Goal: Transaction & Acquisition: Obtain resource

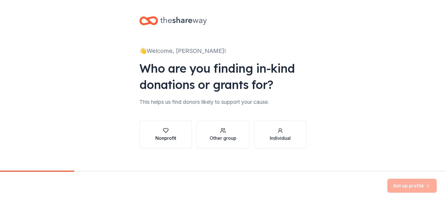
click at [164, 132] on icon "button" at bounding box center [166, 131] width 6 height 6
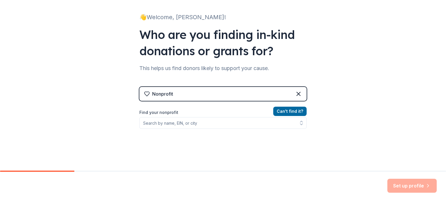
scroll to position [34, 0]
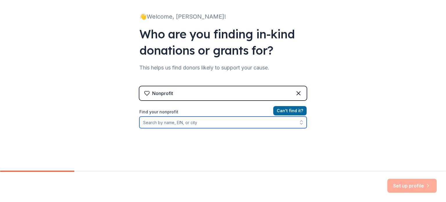
click at [224, 122] on input "Find your nonprofit" at bounding box center [222, 123] width 167 height 12
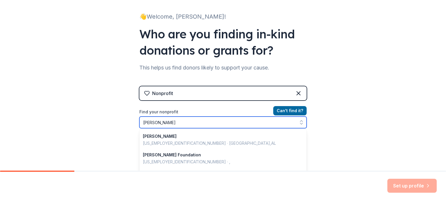
type input "[PERSON_NAME]"
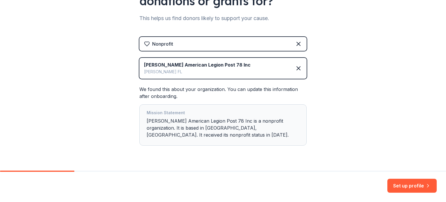
scroll to position [98, 0]
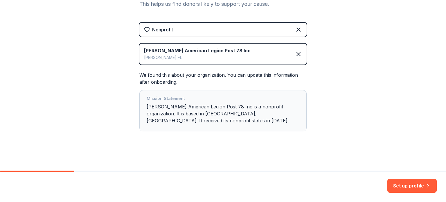
click at [261, 116] on div "Mission Statement [PERSON_NAME] American Legion Post 78 Inc is a nonprofit orga…" at bounding box center [223, 110] width 153 height 31
click at [407, 188] on button "Set up profile" at bounding box center [412, 186] width 49 height 14
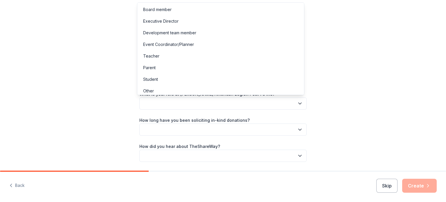
click at [300, 102] on icon "button" at bounding box center [300, 104] width 6 height 6
click at [169, 6] on div "Board member" at bounding box center [157, 9] width 28 height 7
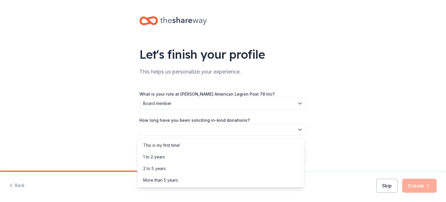
click at [301, 130] on button "button" at bounding box center [222, 129] width 167 height 12
click at [177, 145] on div "This is my first time!" at bounding box center [161, 145] width 37 height 7
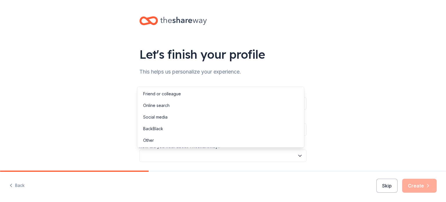
click at [299, 153] on icon "button" at bounding box center [300, 156] width 6 height 6
click at [170, 107] on div "Online search" at bounding box center [221, 106] width 164 height 12
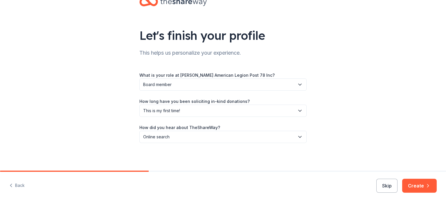
scroll to position [19, 0]
click at [418, 185] on button "Create" at bounding box center [419, 186] width 35 height 14
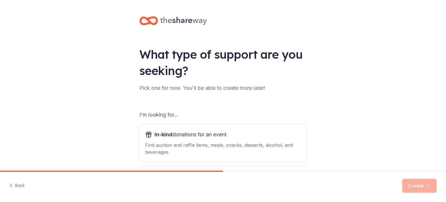
scroll to position [64, 0]
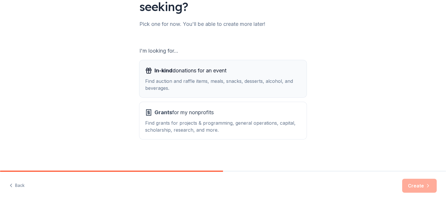
click at [271, 65] on button "In-kind donations for an event Find auction and raffle items, meals, snacks, de…" at bounding box center [222, 78] width 167 height 37
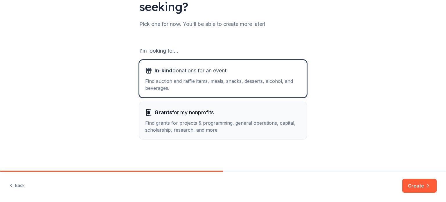
drag, startPoint x: 271, startPoint y: 65, endPoint x: 260, endPoint y: 129, distance: 65.1
click at [260, 129] on div "I'm looking for... In-kind donations for an event Find auction and raffle items…" at bounding box center [222, 92] width 167 height 93
click at [260, 129] on div "Find grants for projects & programming, general operations, capital, scholarshi…" at bounding box center [223, 126] width 156 height 14
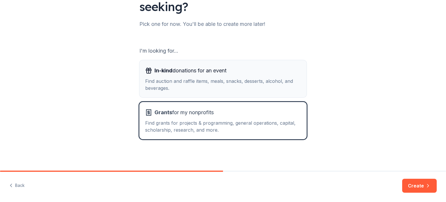
click at [256, 87] on div "Find auction and raffle items, meals, snacks, desserts, alcohol, and beverages." at bounding box center [223, 85] width 156 height 14
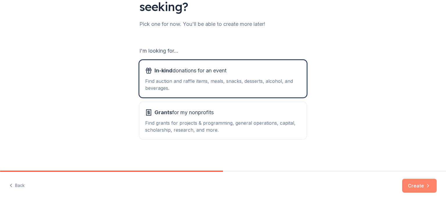
click at [422, 183] on button "Create" at bounding box center [419, 186] width 35 height 14
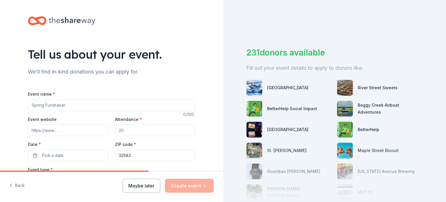
click at [80, 107] on input "Event name *" at bounding box center [111, 105] width 167 height 12
type input "Smores With Santa"
click at [144, 134] on input "Attendance *" at bounding box center [155, 130] width 80 height 12
type input "150"
click at [60, 153] on span "Pick a date" at bounding box center [53, 155] width 22 height 7
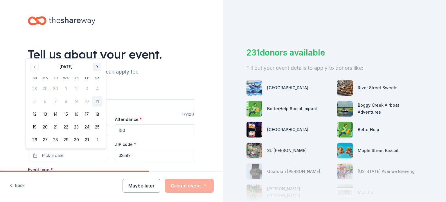
click at [97, 67] on button "Go to next month" at bounding box center [97, 67] width 8 height 8
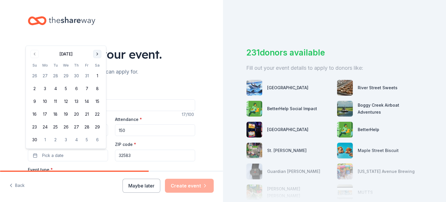
click at [98, 53] on button "Go to next month" at bounding box center [97, 54] width 8 height 8
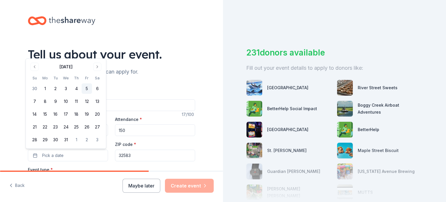
click at [88, 88] on button "5" at bounding box center [87, 88] width 10 height 10
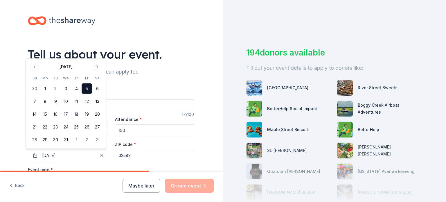
click at [165, 155] on input "32583" at bounding box center [155, 156] width 80 height 12
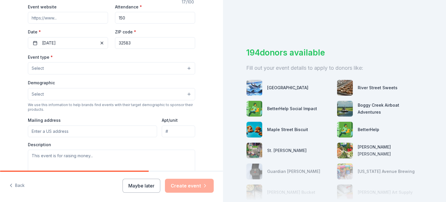
scroll to position [112, 0]
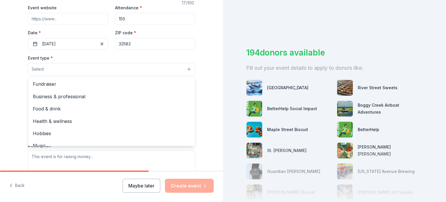
click at [38, 68] on span "Select" at bounding box center [38, 69] width 12 height 7
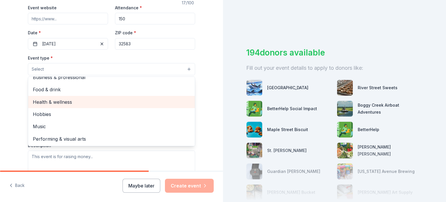
scroll to position [0, 0]
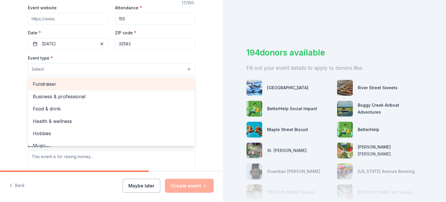
click at [46, 87] on span "Fundraiser" at bounding box center [111, 84] width 157 height 8
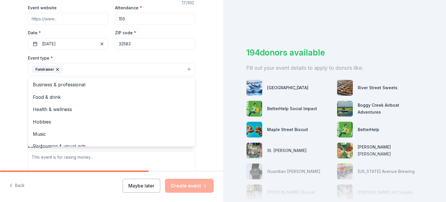
click at [214, 81] on div "Tell us about your event. We'll find in-kind donations you can apply for. Event…" at bounding box center [111, 81] width 223 height 387
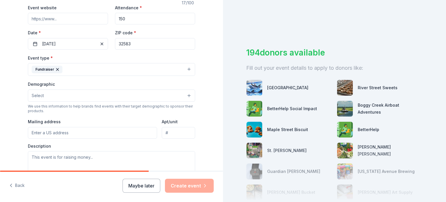
click at [186, 96] on button "Select" at bounding box center [111, 95] width 167 height 12
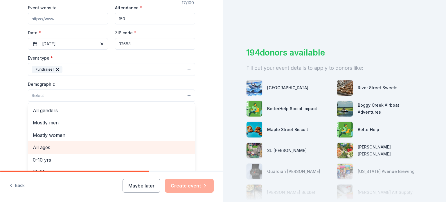
click at [57, 150] on span "All ages" at bounding box center [111, 148] width 157 height 8
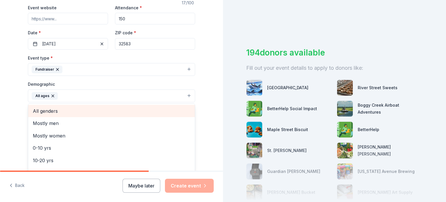
click at [80, 112] on span "All genders" at bounding box center [111, 111] width 157 height 8
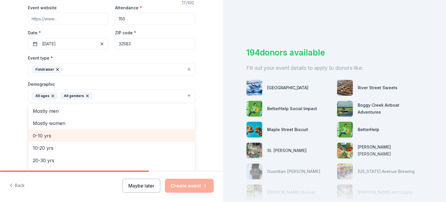
click at [52, 136] on span "0-10 yrs" at bounding box center [111, 136] width 157 height 8
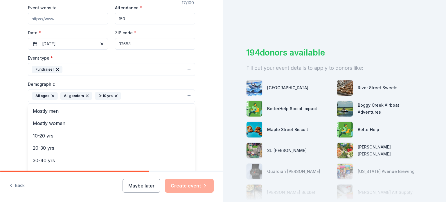
click at [201, 125] on div "Tell us about your event. We'll find in-kind donations you can apply for. Event…" at bounding box center [112, 82] width 186 height 388
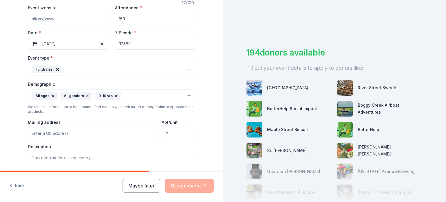
click at [43, 137] on input "Mailing address" at bounding box center [92, 134] width 129 height 12
type input "[STREET_ADDRESS]"
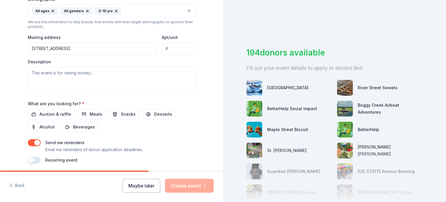
scroll to position [197, 0]
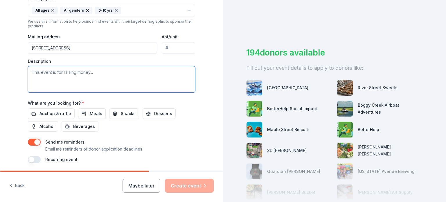
click at [78, 73] on textarea at bounding box center [111, 79] width 167 height 26
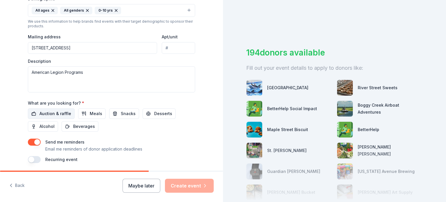
click at [43, 114] on span "Auction & raffle" at bounding box center [56, 113] width 32 height 7
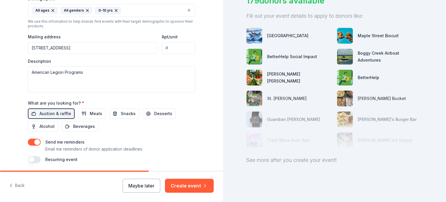
scroll to position [56, 0]
click at [32, 160] on button "button" at bounding box center [34, 159] width 13 height 7
click at [77, 131] on button "Beverages" at bounding box center [80, 127] width 37 height 10
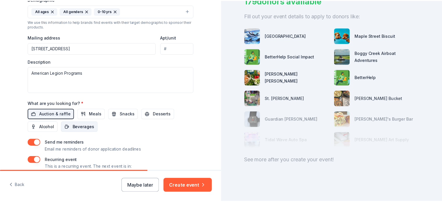
scroll to position [0, 0]
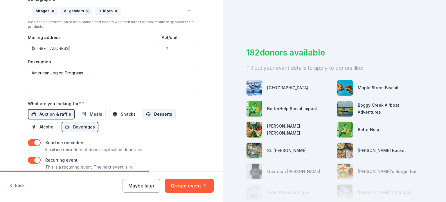
click at [160, 116] on span "Desserts" at bounding box center [163, 114] width 18 height 7
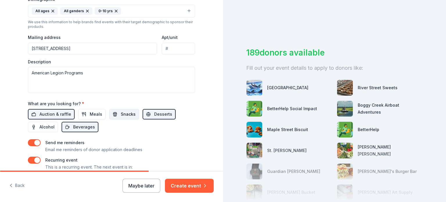
click at [121, 114] on span "Snacks" at bounding box center [128, 114] width 15 height 7
click at [85, 112] on button "Meals" at bounding box center [92, 114] width 28 height 10
click at [112, 75] on textarea "American Legion Programs" at bounding box center [111, 80] width 167 height 26
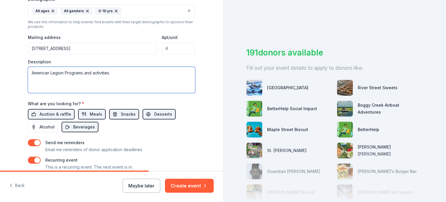
type textarea "American Legion Programs and activities."
click at [105, 52] on input "[STREET_ADDRESS]" at bounding box center [92, 49] width 129 height 12
click at [190, 185] on button "Create event" at bounding box center [189, 186] width 49 height 14
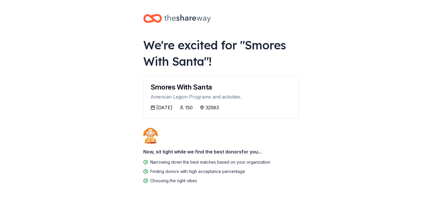
scroll to position [20, 0]
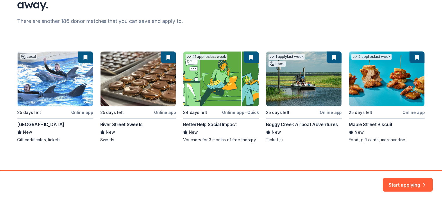
scroll to position [68, 0]
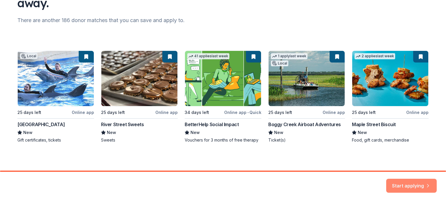
click at [410, 181] on button "Start applying" at bounding box center [411, 182] width 51 height 14
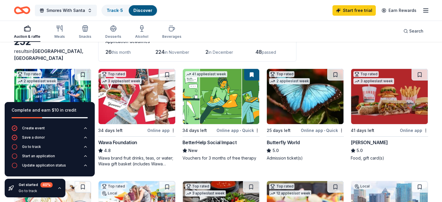
scroll to position [23, 0]
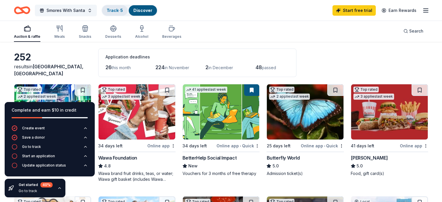
click at [123, 10] on link "Track · 5" at bounding box center [115, 10] width 16 height 5
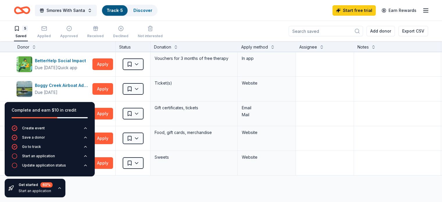
click at [131, 197] on div "BetterHelp Social Impact Due [DATE] Quick app Apply Saved Vouchers for 3 months…" at bounding box center [227, 168] width 455 height 233
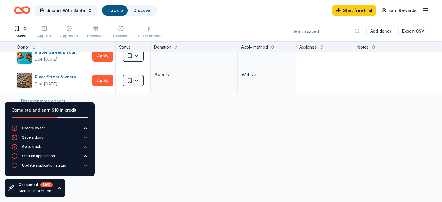
scroll to position [86, 0]
click at [59, 98] on link "Discover more donors" at bounding box center [39, 101] width 51 height 7
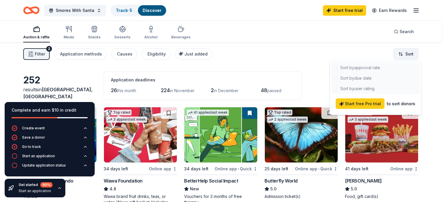
click at [406, 55] on html "Smores With Santa Track · 5 Discover Start free trial Earn Rewards Auction & ra…" at bounding box center [223, 101] width 446 height 202
click at [256, 51] on html "Smores With Santa Track · 5 Discover Start free trial Earn Rewards Auction & ra…" at bounding box center [223, 101] width 446 height 202
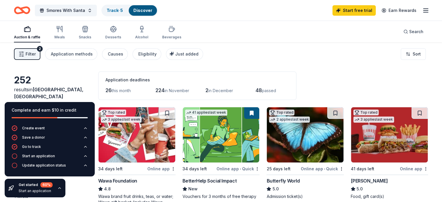
click at [31, 29] on icon "button" at bounding box center [27, 29] width 7 height 7
click at [93, 53] on div "Application methods" at bounding box center [72, 54] width 42 height 7
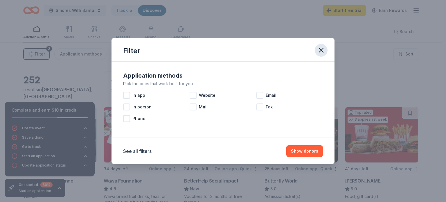
click at [322, 52] on icon "button" at bounding box center [321, 50] width 4 height 4
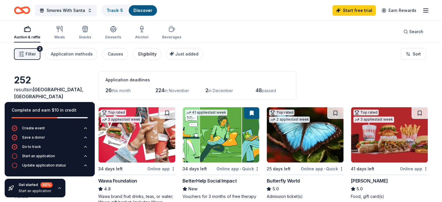
click at [157, 57] on div "Eligibility" at bounding box center [147, 54] width 18 height 7
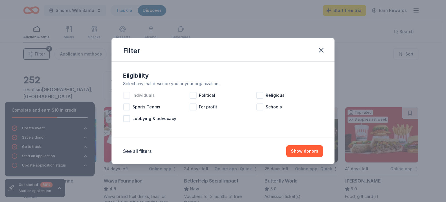
click at [129, 94] on div at bounding box center [126, 95] width 7 height 7
click at [129, 95] on icon at bounding box center [127, 95] width 6 height 6
click at [298, 151] on button "Show 252 donors" at bounding box center [301, 151] width 44 height 12
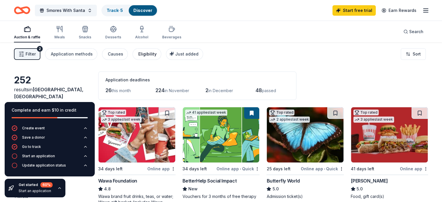
click at [157, 54] on div "Eligibility" at bounding box center [147, 54] width 18 height 7
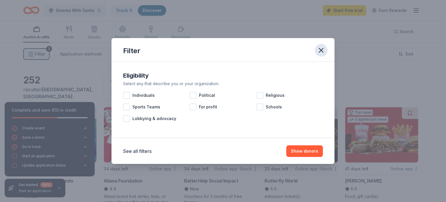
click at [322, 50] on icon "button" at bounding box center [321, 50] width 4 height 4
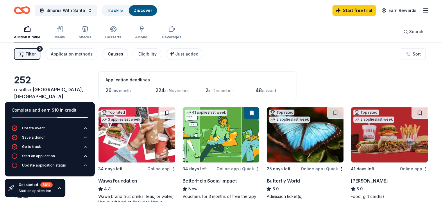
click at [116, 58] on button "Causes" at bounding box center [115, 54] width 26 height 12
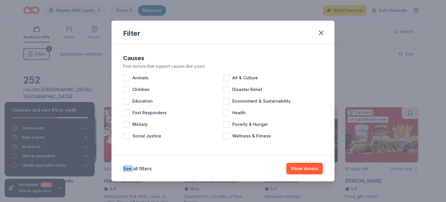
click at [116, 58] on div "Filter Causes Find donors that support causes like yours. Animals Art & Culture…" at bounding box center [223, 101] width 446 height 202
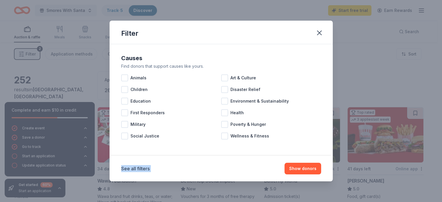
click at [116, 58] on div "Causes Find donors that support causes like yours. Animals Art & Culture Childr…" at bounding box center [221, 100] width 223 height 112
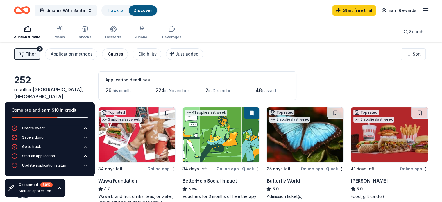
click at [123, 51] on div "Causes" at bounding box center [115, 54] width 15 height 7
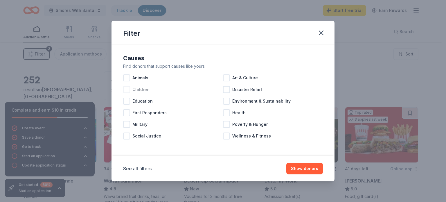
click at [127, 88] on div at bounding box center [126, 89] width 7 height 7
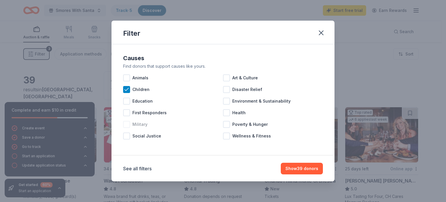
click at [127, 124] on div at bounding box center [126, 124] width 7 height 7
click at [309, 142] on div "Wellness & Fitness" at bounding box center [273, 136] width 100 height 12
click at [302, 172] on button "Show 50 donors" at bounding box center [302, 169] width 42 height 12
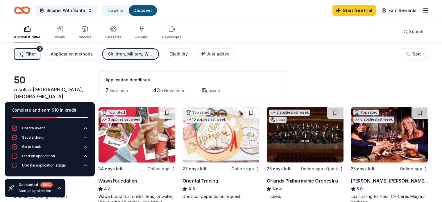
drag, startPoint x: 42, startPoint y: 115, endPoint x: 49, endPoint y: 112, distance: 7.7
click at [42, 115] on div "Complete and earn $10 in credit" at bounding box center [50, 114] width 76 height 14
click at [60, 116] on div "Complete and earn $10 in credit" at bounding box center [50, 114] width 76 height 14
click at [264, 61] on div "Filter 3 Application methods Children, Military, Wellness & Fitness Eligibility…" at bounding box center [221, 53] width 442 height 23
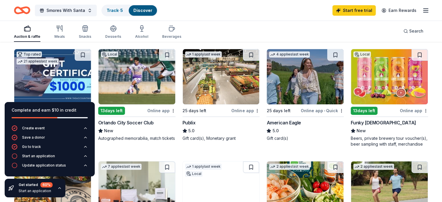
scroll to position [171, 0]
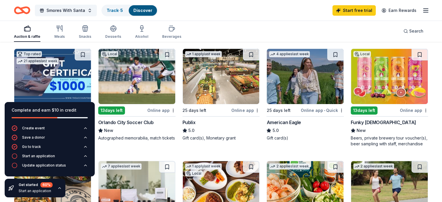
click at [224, 87] on img at bounding box center [221, 76] width 77 height 55
click at [423, 9] on line "button" at bounding box center [425, 9] width 5 height 0
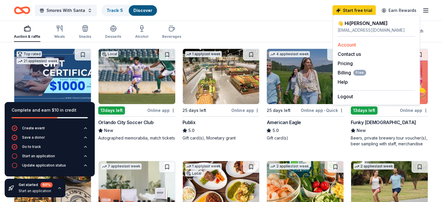
click at [350, 45] on link "Account" at bounding box center [347, 45] width 18 height 6
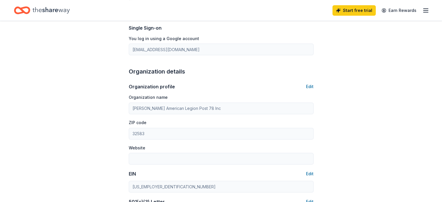
scroll to position [226, 0]
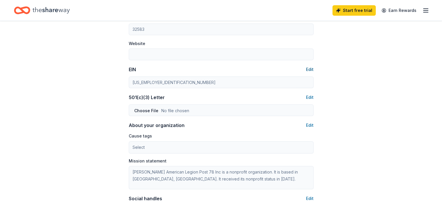
click at [311, 69] on button "Edit" at bounding box center [310, 69] width 8 height 7
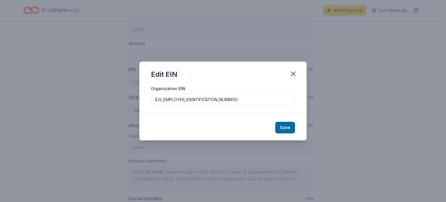
drag, startPoint x: 187, startPoint y: 97, endPoint x: 146, endPoint y: 101, distance: 41.1
click at [146, 101] on div "Organization EIN [US_EMPLOYER_IDENTIFICATION_NUMBER]" at bounding box center [222, 100] width 167 height 30
click at [292, 74] on icon "button" at bounding box center [293, 74] width 4 height 4
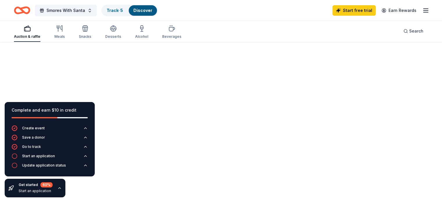
scroll to position [171, 0]
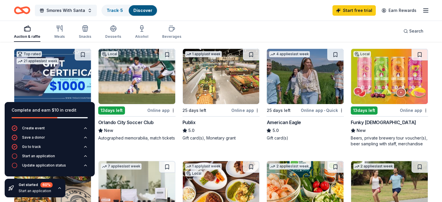
click at [422, 10] on icon "button" at bounding box center [425, 10] width 7 height 7
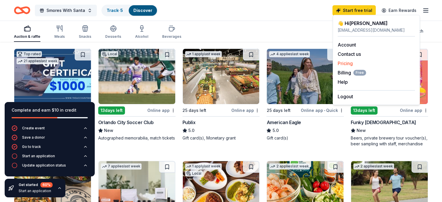
click at [342, 64] on link "Pricing" at bounding box center [345, 63] width 15 height 6
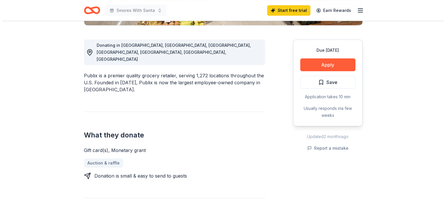
scroll to position [151, 0]
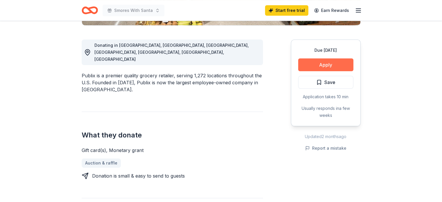
click at [327, 67] on button "Apply" at bounding box center [325, 64] width 55 height 13
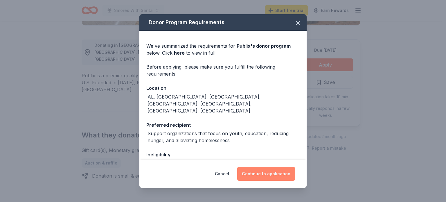
click at [276, 174] on button "Continue to application" at bounding box center [266, 174] width 58 height 14
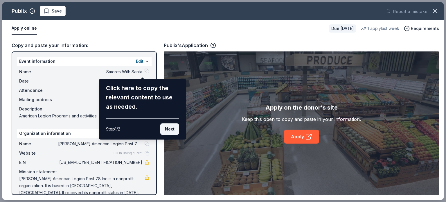
click at [167, 129] on button "Next" at bounding box center [169, 129] width 19 height 12
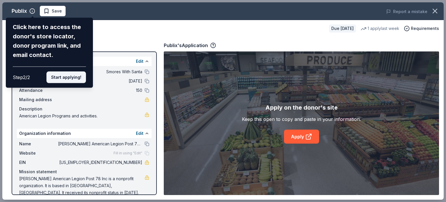
click at [65, 77] on button "Start applying!" at bounding box center [66, 77] width 40 height 12
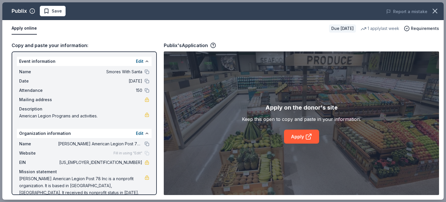
click at [78, 103] on div "Mailing address" at bounding box center [84, 99] width 130 height 7
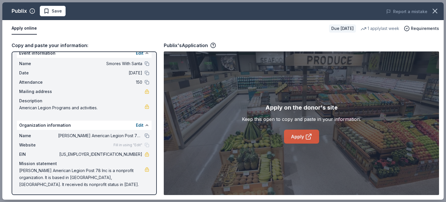
click at [303, 137] on link "Apply" at bounding box center [301, 137] width 35 height 14
drag, startPoint x: 114, startPoint y: 153, endPoint x: 136, endPoint y: 153, distance: 22.4
click at [136, 153] on span "[US_EMPLOYER_IDENTIFICATION_NUMBER]" at bounding box center [100, 154] width 84 height 7
drag, startPoint x: 137, startPoint y: 153, endPoint x: 115, endPoint y: 153, distance: 21.8
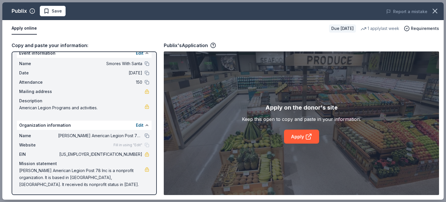
click at [115, 153] on span "[US_EMPLOYER_IDENTIFICATION_NUMBER]" at bounding box center [100, 154] width 84 height 7
